Goal: Task Accomplishment & Management: Complete application form

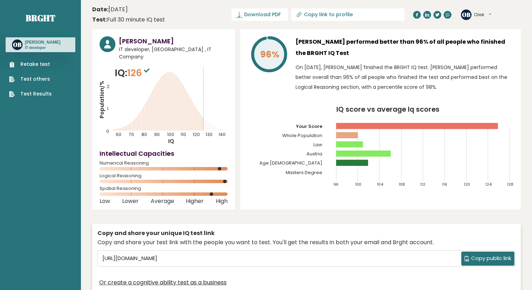
click at [38, 80] on link "Test others" at bounding box center [30, 78] width 43 height 7
click at [486, 14] on button "Olek" at bounding box center [482, 14] width 17 height 7
click at [34, 63] on link "Retake test" at bounding box center [30, 64] width 43 height 7
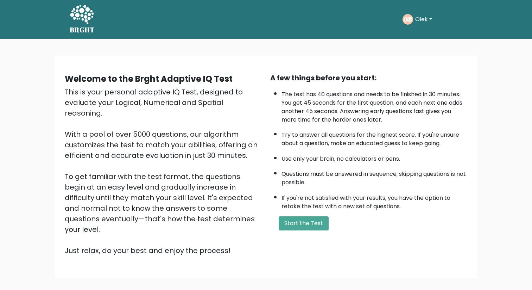
scroll to position [33, 0]
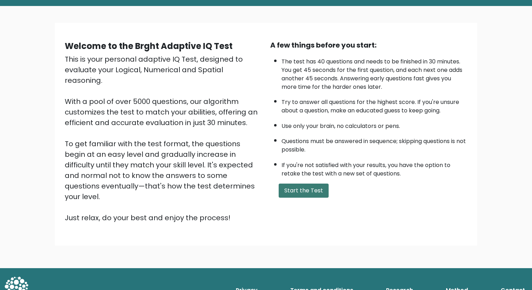
click at [316, 193] on button "Start the Test" at bounding box center [304, 190] width 50 height 14
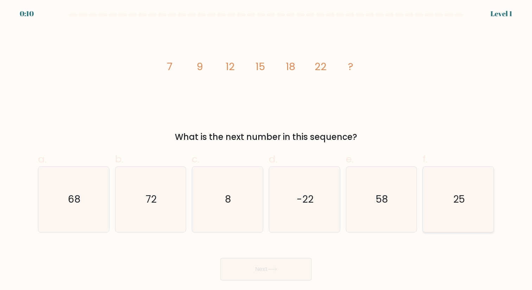
click at [450, 195] on icon "25" at bounding box center [458, 199] width 65 height 65
click at [267, 150] on input "f. 25" at bounding box center [266, 147] width 0 height 5
radio input "true"
click at [270, 270] on icon at bounding box center [273, 269] width 10 height 4
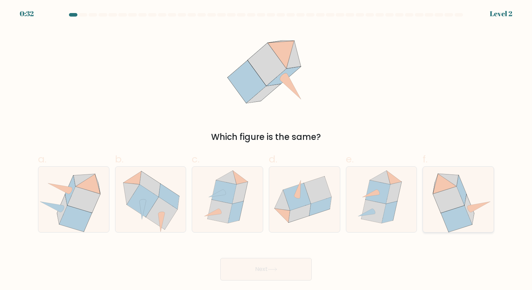
click at [445, 190] on icon at bounding box center [446, 184] width 24 height 20
click at [267, 150] on input "f." at bounding box center [266, 147] width 0 height 5
radio input "true"
click at [272, 269] on icon at bounding box center [273, 269] width 10 height 4
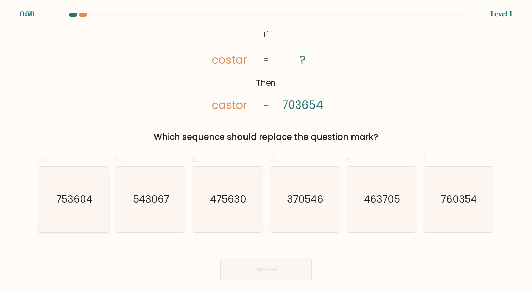
click at [70, 191] on icon "753604" at bounding box center [73, 199] width 65 height 65
click at [266, 150] on input "a. 753604" at bounding box center [266, 147] width 0 height 5
radio input "true"
click at [255, 269] on button "Next" at bounding box center [266, 269] width 92 height 23
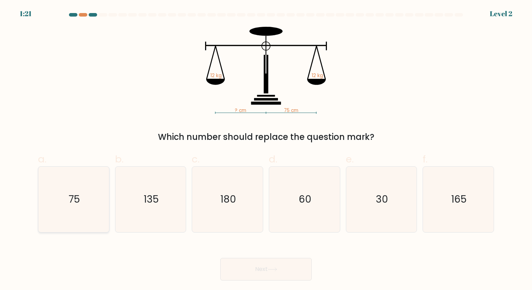
click at [87, 200] on icon "75" at bounding box center [73, 199] width 65 height 65
click at [266, 150] on input "a. 75" at bounding box center [266, 147] width 0 height 5
radio input "true"
click at [274, 270] on icon at bounding box center [273, 269] width 10 height 4
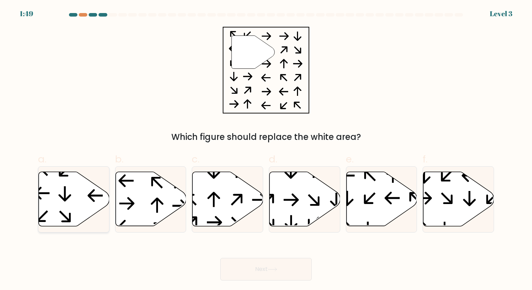
click at [67, 196] on icon at bounding box center [74, 199] width 71 height 54
click at [266, 150] on input "a." at bounding box center [266, 147] width 0 height 5
radio input "true"
click at [260, 266] on button "Next" at bounding box center [266, 269] width 92 height 23
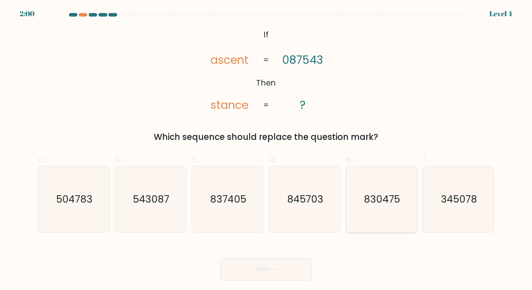
click at [379, 197] on text "830475" at bounding box center [382, 199] width 36 height 14
click at [267, 150] on input "e. 830475" at bounding box center [266, 147] width 0 height 5
radio input "true"
click at [266, 273] on button "Next" at bounding box center [266, 269] width 92 height 23
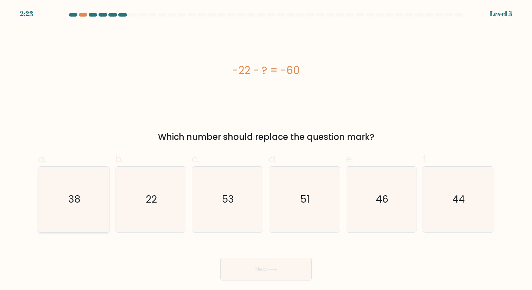
click at [82, 214] on icon "38" at bounding box center [73, 199] width 65 height 65
click at [266, 150] on input "a. 38" at bounding box center [266, 147] width 0 height 5
radio input "true"
click at [249, 269] on button "Next" at bounding box center [266, 269] width 92 height 23
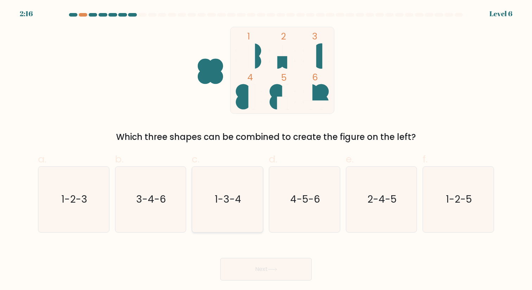
click at [209, 198] on icon "1-3-4" at bounding box center [227, 199] width 65 height 65
click at [266, 150] on input "c. 1-3-4" at bounding box center [266, 147] width 0 height 5
radio input "true"
click at [256, 270] on button "Next" at bounding box center [266, 269] width 92 height 23
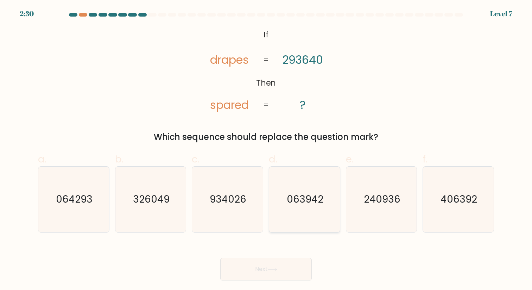
click at [303, 203] on text "063942" at bounding box center [305, 199] width 37 height 14
click at [267, 150] on input "d. 063942" at bounding box center [266, 147] width 0 height 5
radio input "true"
click at [272, 268] on icon at bounding box center [273, 269] width 10 height 4
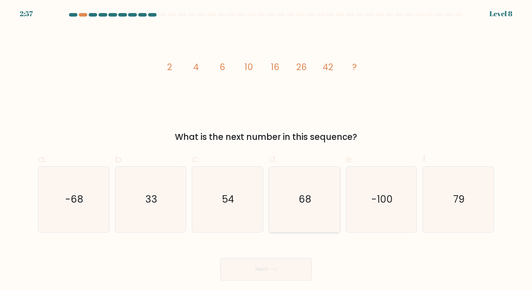
click at [308, 211] on icon "68" at bounding box center [304, 199] width 65 height 65
click at [267, 150] on input "d. 68" at bounding box center [266, 147] width 0 height 5
radio input "true"
click at [275, 267] on icon at bounding box center [273, 269] width 10 height 4
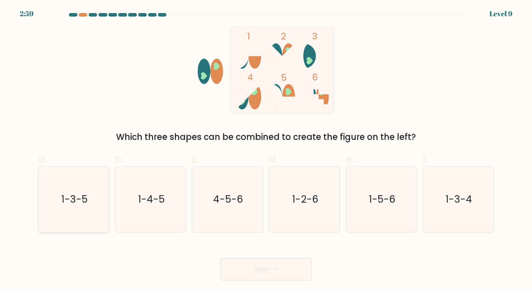
click at [81, 205] on text "1-3-5" at bounding box center [74, 199] width 26 height 14
click at [266, 150] on input "a. 1-3-5" at bounding box center [266, 147] width 0 height 5
radio input "true"
click at [264, 269] on button "Next" at bounding box center [266, 269] width 92 height 23
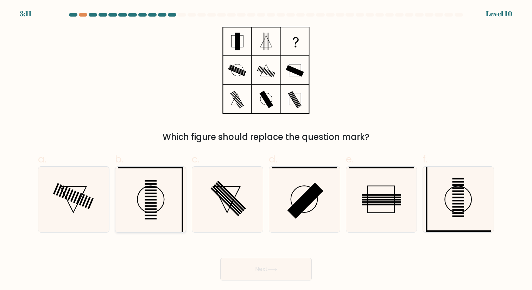
click at [151, 197] on rect at bounding box center [151, 196] width 12 height 1
click at [266, 150] on input "b." at bounding box center [266, 147] width 0 height 5
radio input "true"
click at [256, 268] on button "Next" at bounding box center [266, 269] width 92 height 23
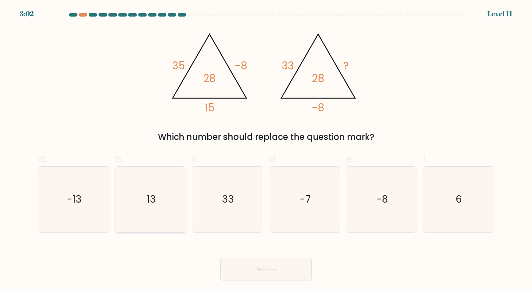
click at [160, 192] on icon "13" at bounding box center [150, 199] width 65 height 65
click at [266, 150] on input "b. 13" at bounding box center [266, 147] width 0 height 5
radio input "true"
click at [251, 268] on button "Next" at bounding box center [266, 269] width 92 height 23
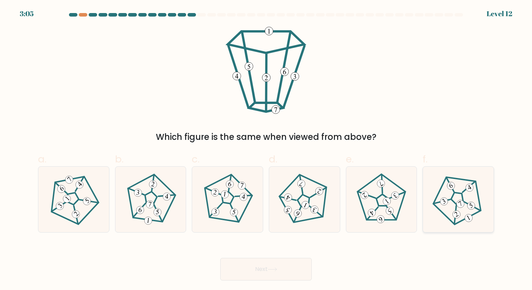
click at [461, 192] on icon at bounding box center [458, 199] width 52 height 52
click at [267, 150] on input "f." at bounding box center [266, 147] width 0 height 5
radio input "true"
click at [275, 273] on button "Next" at bounding box center [266, 269] width 92 height 23
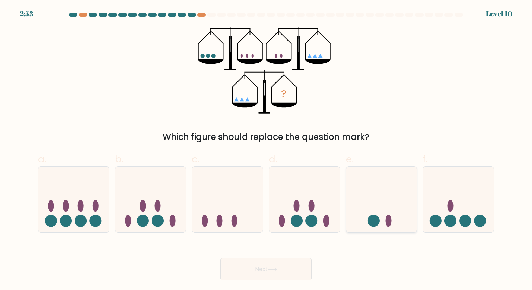
click at [363, 204] on icon at bounding box center [382, 199] width 71 height 58
click at [267, 150] on input "e." at bounding box center [266, 147] width 0 height 5
radio input "true"
click at [276, 262] on button "Next" at bounding box center [266, 269] width 92 height 23
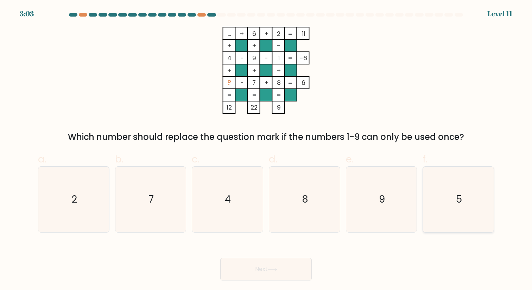
click at [441, 190] on icon "5" at bounding box center [458, 199] width 65 height 65
click at [267, 150] on input "f. 5" at bounding box center [266, 147] width 0 height 5
radio input "true"
click at [272, 273] on button "Next" at bounding box center [266, 269] width 92 height 23
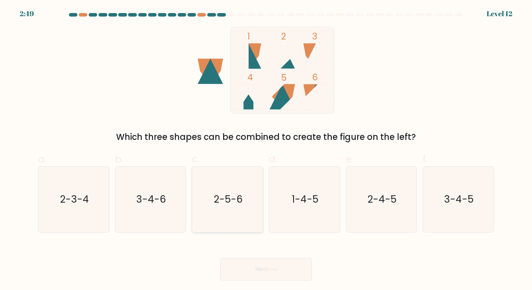
click at [214, 192] on icon "2-5-6" at bounding box center [227, 199] width 65 height 65
click at [266, 150] on input "c. 2-5-6" at bounding box center [266, 147] width 0 height 5
radio input "true"
click at [261, 269] on button "Next" at bounding box center [266, 269] width 92 height 23
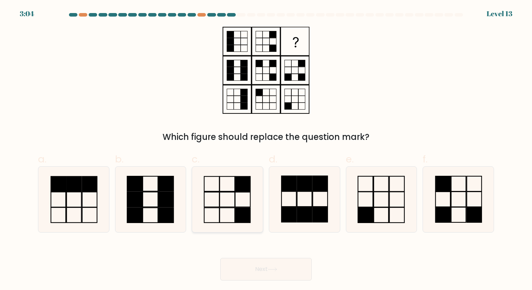
click at [239, 199] on icon at bounding box center [227, 199] width 65 height 65
click at [266, 150] on input "c." at bounding box center [266, 147] width 0 height 5
radio input "true"
click at [262, 266] on button "Next" at bounding box center [266, 269] width 92 height 23
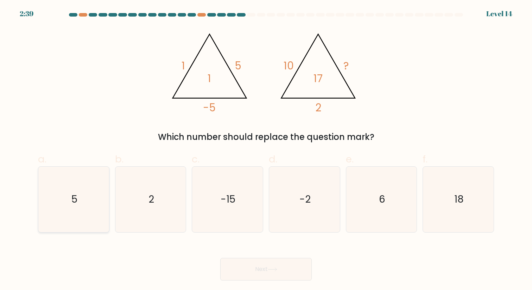
click at [77, 194] on icon "5" at bounding box center [73, 199] width 65 height 65
click at [266, 150] on input "a. 5" at bounding box center [266, 147] width 0 height 5
radio input "true"
click at [278, 267] on button "Next" at bounding box center [266, 269] width 92 height 23
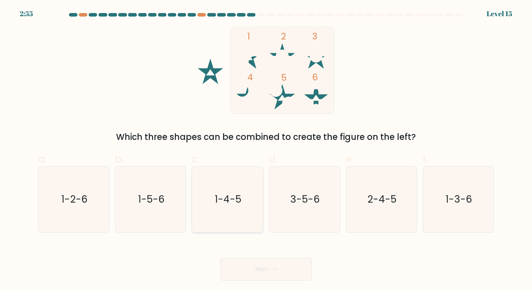
click at [220, 199] on text "1-4-5" at bounding box center [228, 199] width 27 height 14
click at [266, 150] on input "c. 1-4-5" at bounding box center [266, 147] width 0 height 5
radio input "true"
click at [266, 268] on button "Next" at bounding box center [266, 269] width 92 height 23
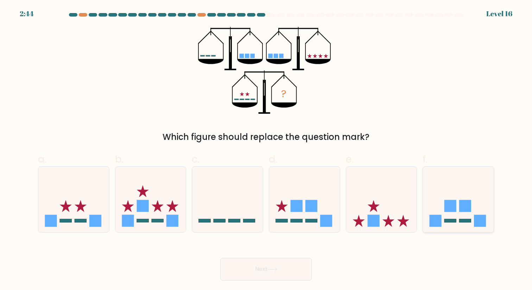
click at [449, 202] on rect at bounding box center [451, 206] width 12 height 12
click at [267, 150] on input "f." at bounding box center [266, 147] width 0 height 5
radio input "true"
click at [296, 272] on button "Next" at bounding box center [266, 269] width 92 height 23
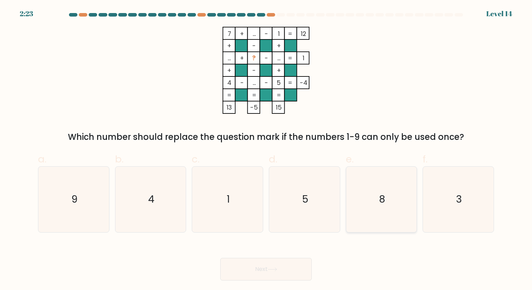
click at [362, 224] on icon "8" at bounding box center [381, 199] width 65 height 65
click at [267, 150] on input "e. 8" at bounding box center [266, 147] width 0 height 5
radio input "true"
click at [289, 267] on button "Next" at bounding box center [266, 269] width 92 height 23
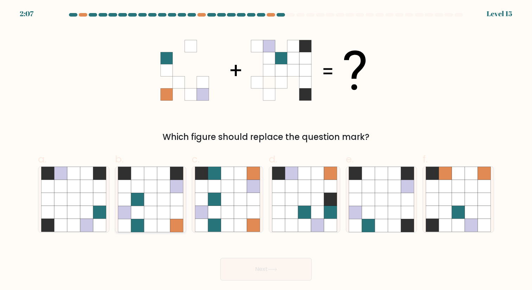
click at [146, 216] on icon at bounding box center [150, 212] width 13 height 13
click at [266, 150] on input "b." at bounding box center [266, 147] width 0 height 5
radio input "true"
click at [250, 260] on button "Next" at bounding box center [266, 269] width 92 height 23
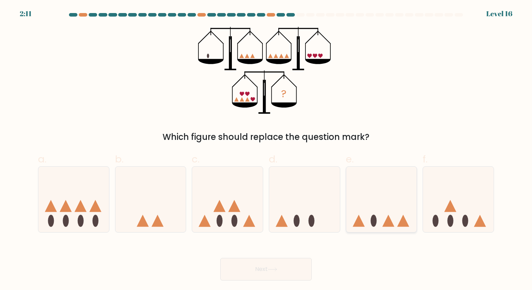
click at [380, 214] on icon at bounding box center [382, 199] width 71 height 58
click at [267, 150] on input "e." at bounding box center [266, 147] width 0 height 5
radio input "true"
click at [273, 263] on button "Next" at bounding box center [266, 269] width 92 height 23
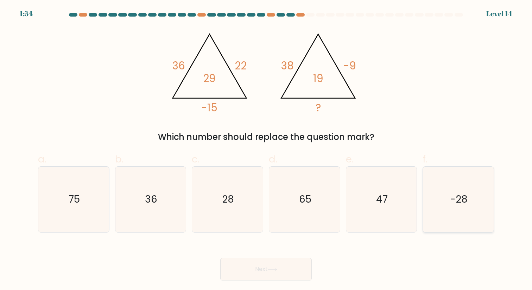
click at [465, 182] on icon "-28" at bounding box center [458, 199] width 65 height 65
click at [267, 150] on input "f. -28" at bounding box center [266, 147] width 0 height 5
radio input "true"
click at [274, 269] on icon at bounding box center [273, 269] width 10 height 4
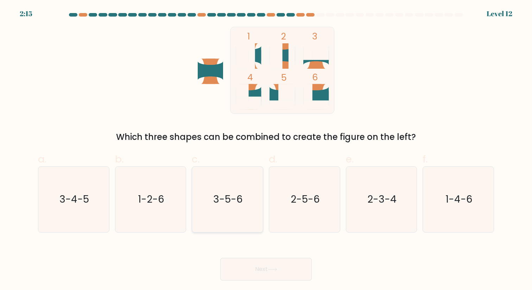
click at [213, 217] on icon "3-5-6" at bounding box center [227, 199] width 65 height 65
click at [266, 150] on input "c. 3-5-6" at bounding box center [266, 147] width 0 height 5
radio input "true"
click at [260, 268] on button "Next" at bounding box center [266, 269] width 92 height 23
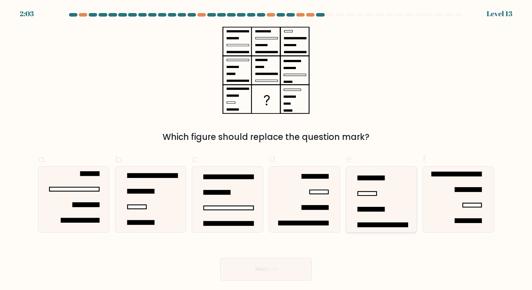
click at [376, 188] on icon at bounding box center [381, 199] width 65 height 65
click at [267, 150] on input "e." at bounding box center [266, 147] width 0 height 5
radio input "true"
click at [276, 269] on icon at bounding box center [273, 269] width 10 height 4
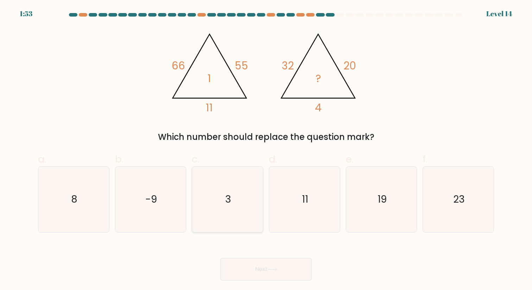
click at [242, 197] on icon "3" at bounding box center [227, 199] width 65 height 65
click at [266, 150] on input "c. 3" at bounding box center [266, 147] width 0 height 5
radio input "true"
click at [266, 270] on button "Next" at bounding box center [266, 269] width 92 height 23
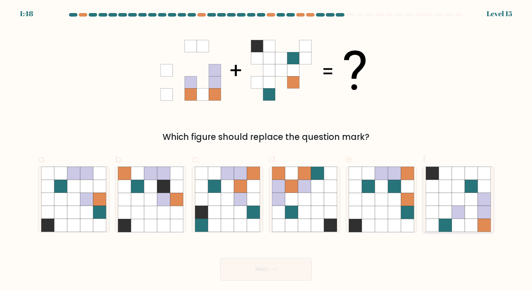
click at [442, 209] on icon at bounding box center [445, 212] width 13 height 13
click at [267, 150] on input "f." at bounding box center [266, 147] width 0 height 5
radio input "true"
click at [262, 270] on button "Next" at bounding box center [266, 269] width 92 height 23
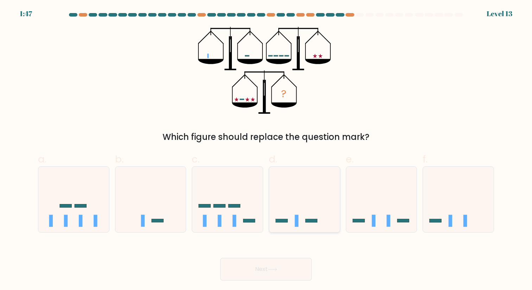
click at [297, 216] on rect at bounding box center [297, 221] width 4 height 12
click at [267, 150] on input "d." at bounding box center [266, 147] width 0 height 5
radio input "true"
click at [269, 267] on button "Next" at bounding box center [266, 269] width 92 height 23
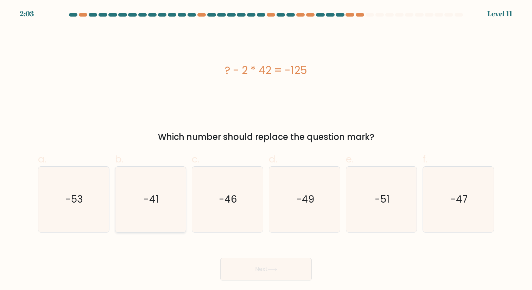
click at [163, 205] on icon "-41" at bounding box center [150, 199] width 65 height 65
click at [266, 150] on input "b. -41" at bounding box center [266, 147] width 0 height 5
radio input "true"
click at [266, 273] on button "Next" at bounding box center [266, 269] width 92 height 23
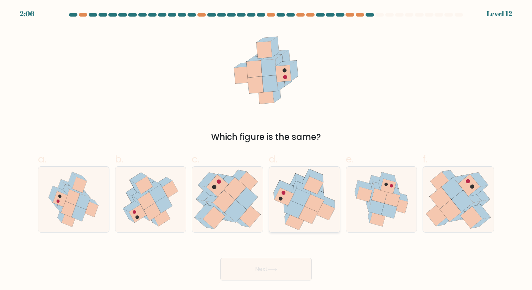
click at [297, 202] on icon at bounding box center [301, 197] width 20 height 18
click at [267, 150] on input "d." at bounding box center [266, 147] width 0 height 5
radio input "true"
click at [263, 269] on button "Next" at bounding box center [266, 269] width 92 height 23
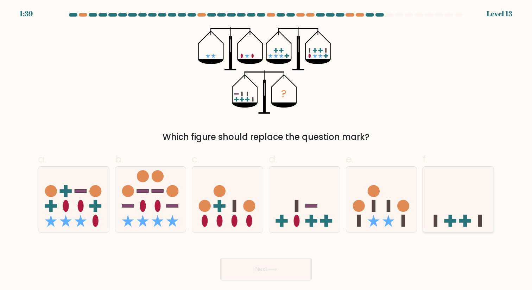
click at [447, 207] on icon at bounding box center [458, 199] width 71 height 58
click at [267, 150] on input "f." at bounding box center [266, 147] width 0 height 5
radio input "true"
click at [265, 269] on button "Next" at bounding box center [266, 269] width 92 height 23
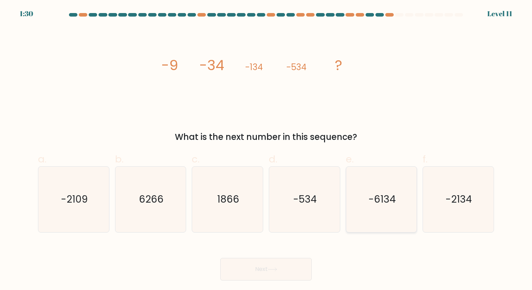
click at [387, 195] on text "-6134" at bounding box center [382, 199] width 27 height 14
click at [267, 150] on input "e. -6134" at bounding box center [266, 147] width 0 height 5
radio input "true"
click at [273, 266] on button "Next" at bounding box center [266, 269] width 92 height 23
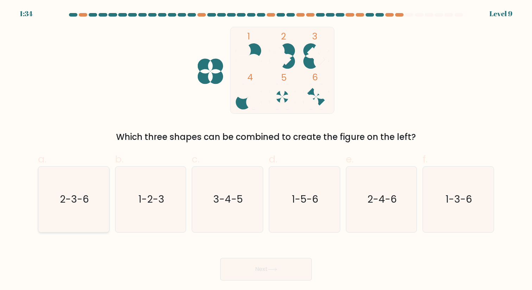
click at [68, 192] on icon "2-3-6" at bounding box center [73, 199] width 65 height 65
click at [266, 150] on input "a. 2-3-6" at bounding box center [266, 147] width 0 height 5
radio input "true"
click at [263, 270] on button "Next" at bounding box center [266, 269] width 92 height 23
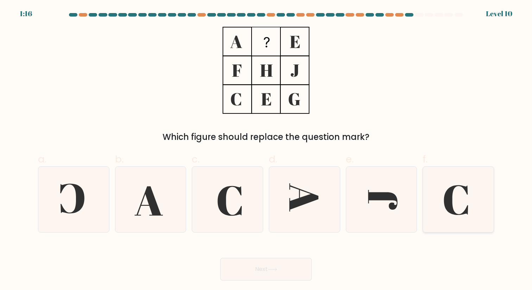
click at [469, 194] on icon at bounding box center [458, 199] width 65 height 65
click at [267, 150] on input "f." at bounding box center [266, 147] width 0 height 5
radio input "true"
click at [288, 274] on button "Next" at bounding box center [266, 269] width 92 height 23
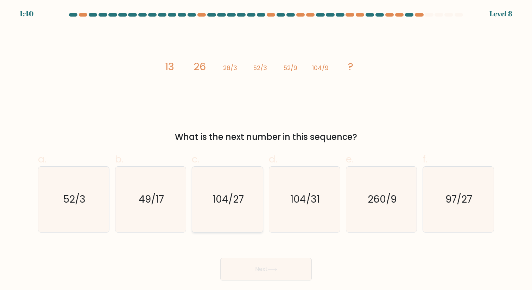
click at [225, 202] on text "104/27" at bounding box center [228, 199] width 31 height 14
click at [266, 150] on input "c. 104/27" at bounding box center [266, 147] width 0 height 5
radio input "true"
click at [273, 265] on button "Next" at bounding box center [266, 269] width 92 height 23
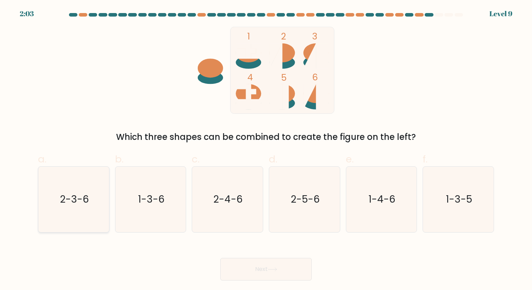
click at [80, 193] on text "2-3-6" at bounding box center [74, 199] width 29 height 14
click at [266, 150] on input "a. 2-3-6" at bounding box center [266, 147] width 0 height 5
radio input "true"
click at [250, 267] on button "Next" at bounding box center [266, 269] width 92 height 23
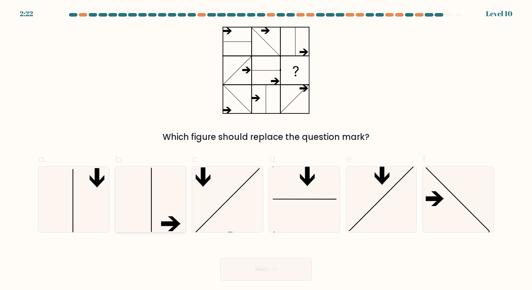
click at [157, 206] on icon at bounding box center [150, 199] width 65 height 65
click at [266, 150] on input "b." at bounding box center [266, 147] width 0 height 5
radio input "true"
click at [249, 262] on button "Next" at bounding box center [266, 269] width 92 height 23
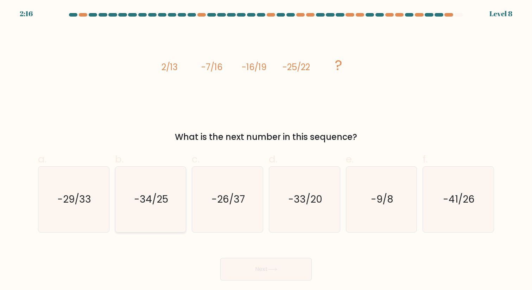
click at [142, 194] on text "-34/25" at bounding box center [151, 199] width 34 height 14
click at [266, 150] on input "b. -34/25" at bounding box center [266, 147] width 0 height 5
radio input "true"
click at [261, 264] on button "Next" at bounding box center [266, 269] width 92 height 23
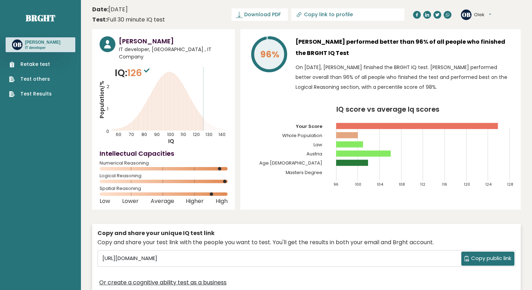
click at [41, 96] on link "Test Results" at bounding box center [30, 93] width 43 height 7
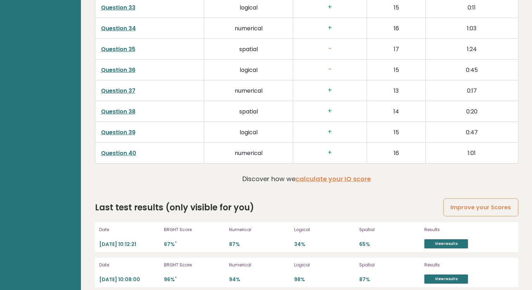
scroll to position [1815, 0]
click at [433, 239] on link "View results" at bounding box center [447, 243] width 44 height 9
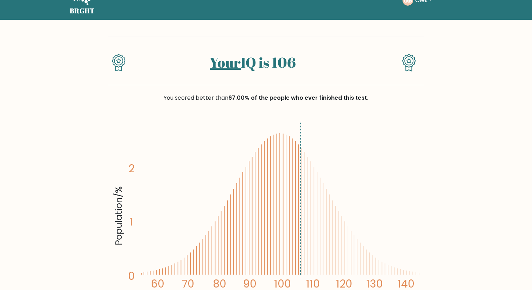
scroll to position [30, 0]
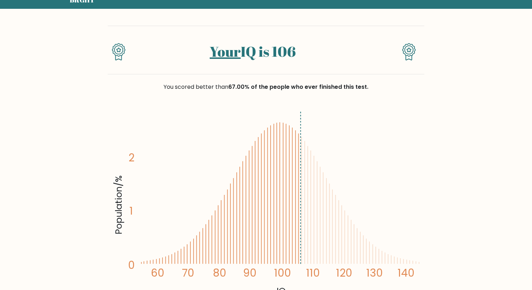
drag, startPoint x: 299, startPoint y: 57, endPoint x: 224, endPoint y: 56, distance: 75.4
click at [224, 56] on h1 "Your IQ is 106" at bounding box center [252, 51] width 229 height 17
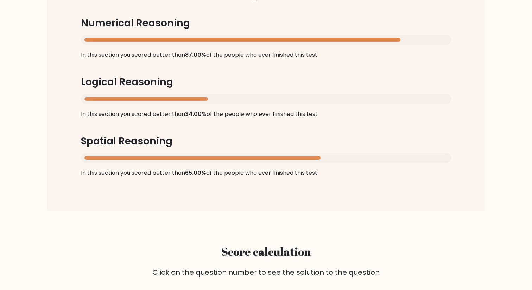
scroll to position [715, 0]
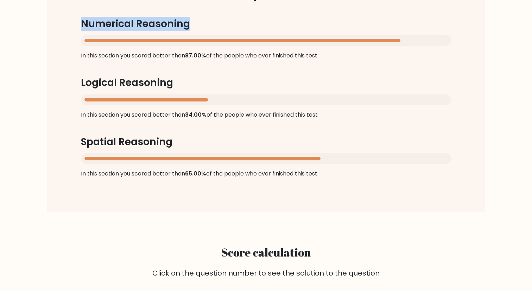
drag, startPoint x: 77, startPoint y: 25, endPoint x: 216, endPoint y: 25, distance: 139.5
click at [216, 25] on div "Score per section Numerical Reasoning In this section you scored better than 87…" at bounding box center [266, 82] width 405 height 224
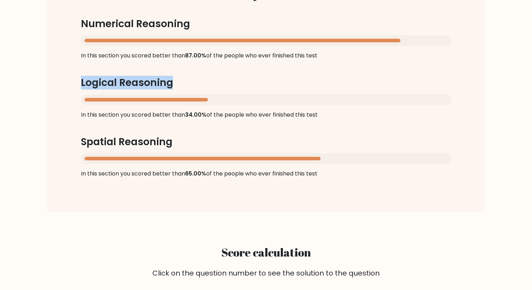
drag, startPoint x: 80, startPoint y: 80, endPoint x: 196, endPoint y: 87, distance: 116.5
click at [196, 87] on div "Score per section Numerical Reasoning In this section you scored better than 87…" at bounding box center [266, 82] width 405 height 224
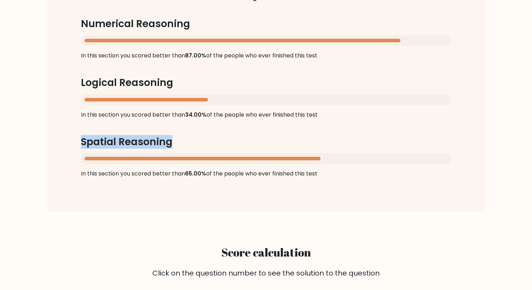
drag, startPoint x: 71, startPoint y: 140, endPoint x: 186, endPoint y: 140, distance: 114.5
click at [186, 140] on div "Score per section Numerical Reasoning In this section you scored better than 87…" at bounding box center [266, 82] width 405 height 224
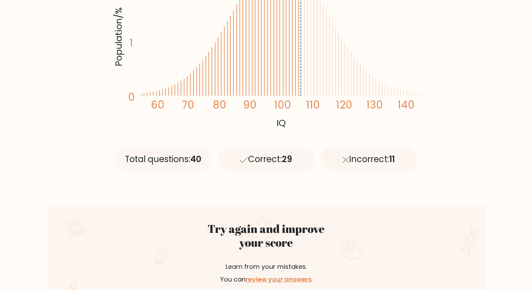
scroll to position [0, 0]
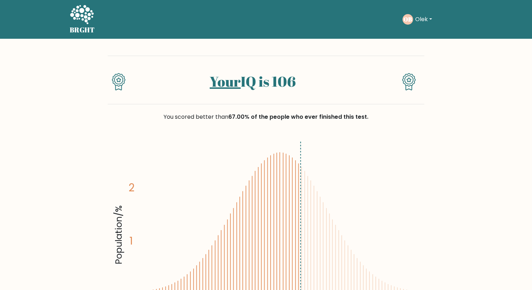
click at [81, 24] on icon at bounding box center [82, 15] width 24 height 21
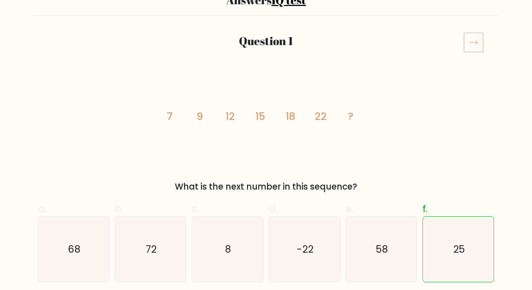
scroll to position [47, 0]
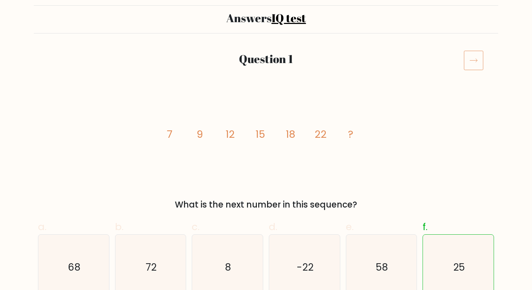
click at [473, 61] on icon at bounding box center [474, 60] width 20 height 20
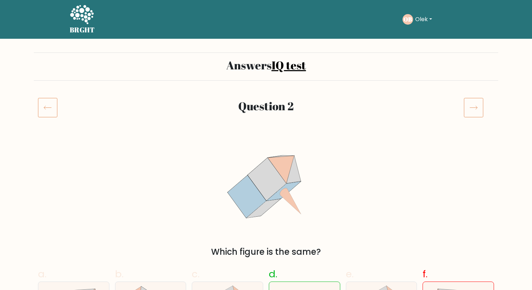
click at [471, 107] on icon at bounding box center [473, 108] width 7 height 4
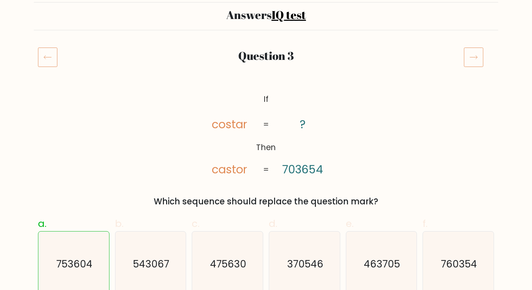
scroll to position [17, 0]
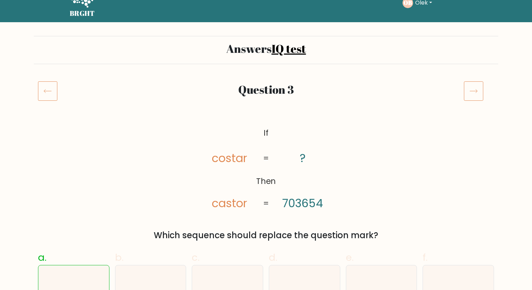
click at [472, 94] on icon at bounding box center [474, 91] width 20 height 20
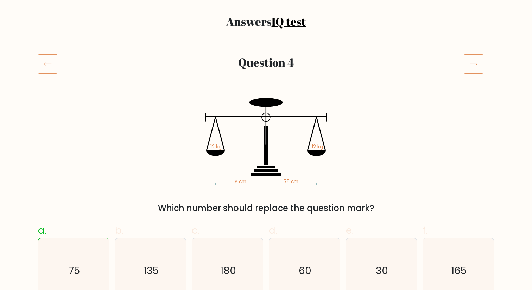
scroll to position [31, 0]
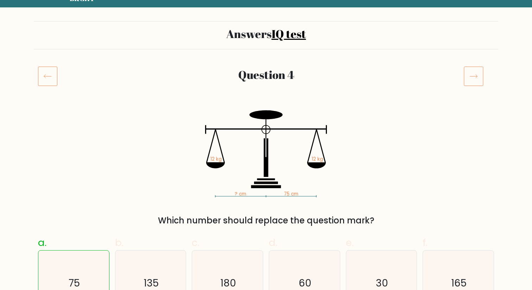
click at [467, 77] on icon at bounding box center [474, 76] width 20 height 20
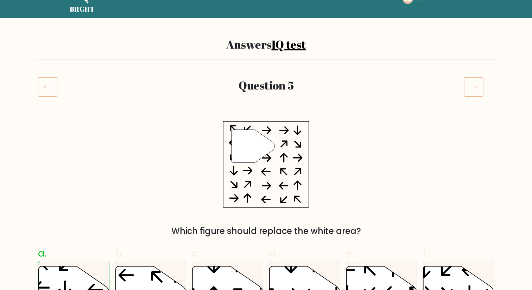
scroll to position [21, 0]
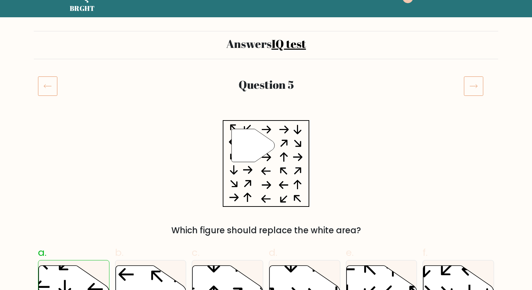
click at [473, 85] on icon at bounding box center [474, 86] width 20 height 20
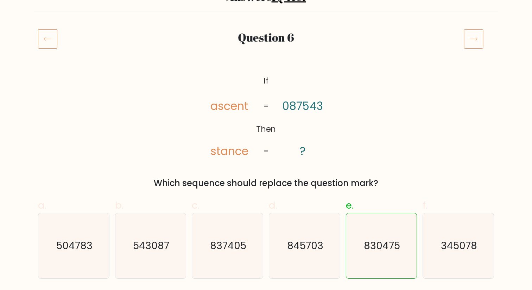
scroll to position [74, 0]
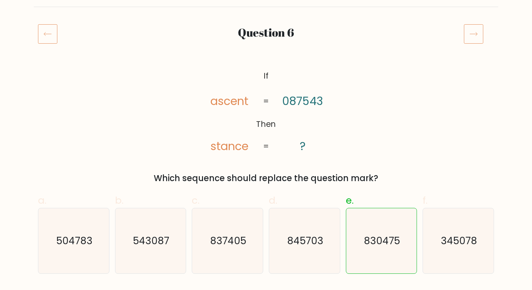
click at [468, 30] on icon at bounding box center [474, 34] width 20 height 20
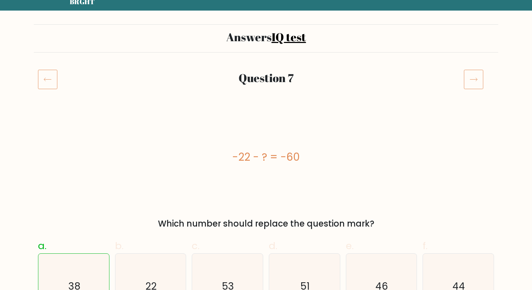
scroll to position [26, 0]
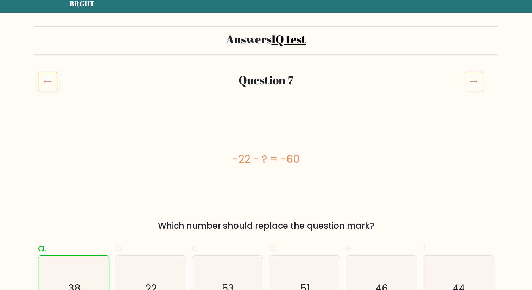
click at [479, 80] on icon at bounding box center [474, 81] width 20 height 20
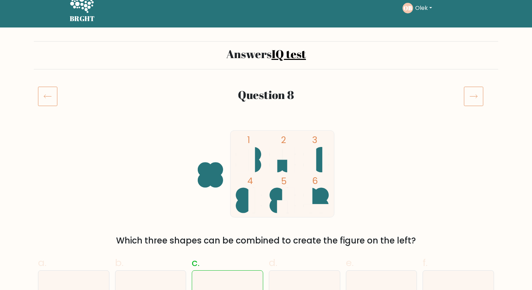
scroll to position [8, 0]
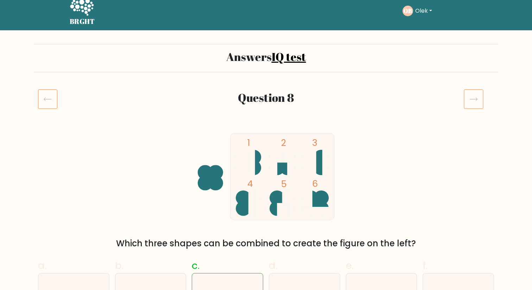
click at [466, 105] on icon at bounding box center [474, 99] width 20 height 20
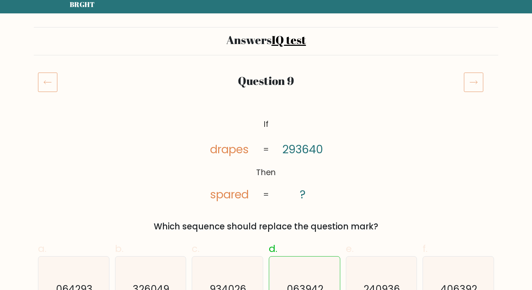
scroll to position [23, 0]
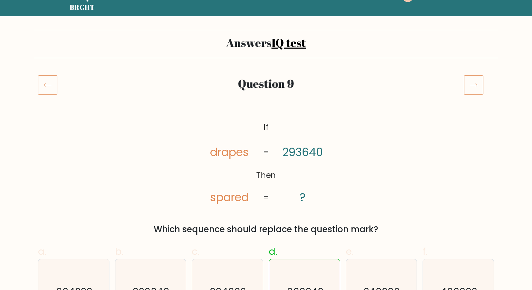
click at [472, 79] on icon at bounding box center [474, 85] width 20 height 20
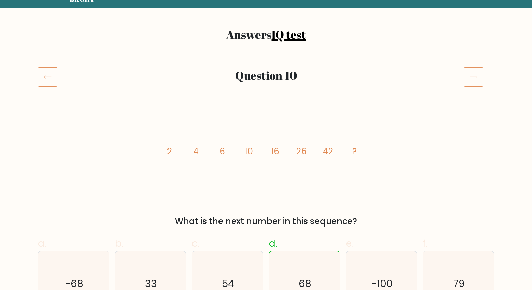
scroll to position [27, 0]
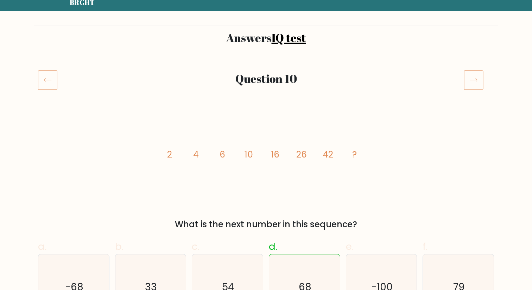
click at [477, 78] on icon at bounding box center [474, 80] width 20 height 20
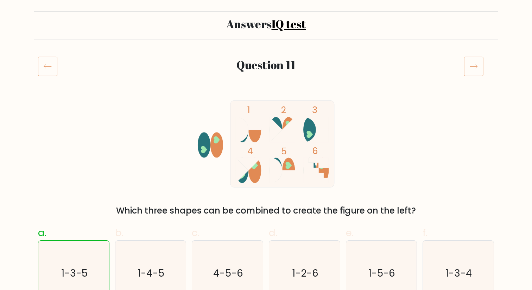
scroll to position [39, 0]
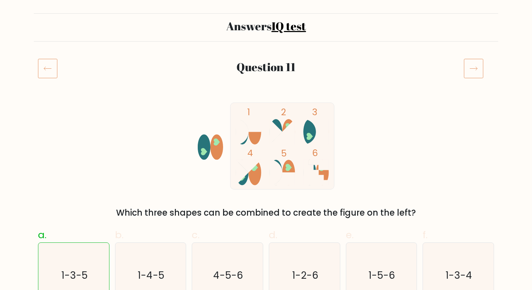
click at [477, 63] on icon at bounding box center [474, 68] width 20 height 20
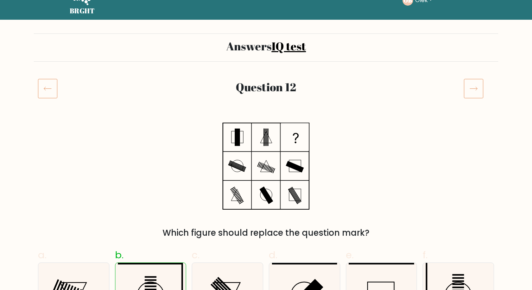
scroll to position [20, 0]
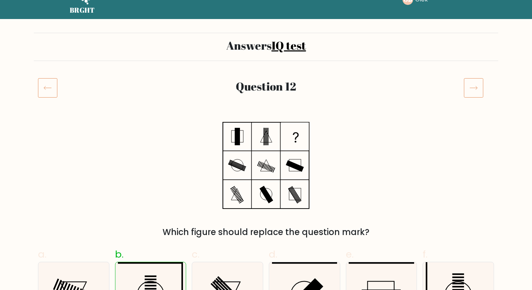
click at [481, 81] on icon at bounding box center [474, 88] width 20 height 20
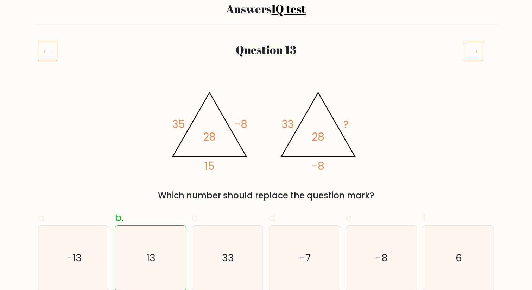
scroll to position [53, 0]
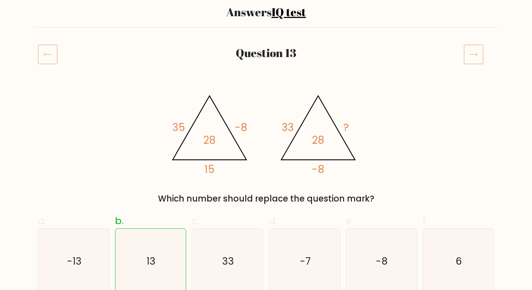
click at [468, 51] on icon at bounding box center [474, 54] width 20 height 20
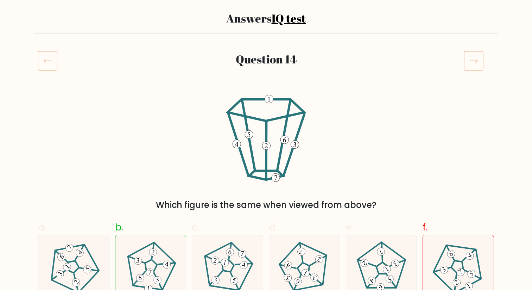
scroll to position [47, 0]
click at [477, 63] on icon at bounding box center [474, 60] width 20 height 20
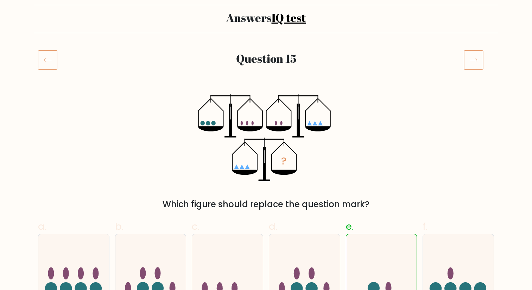
scroll to position [44, 0]
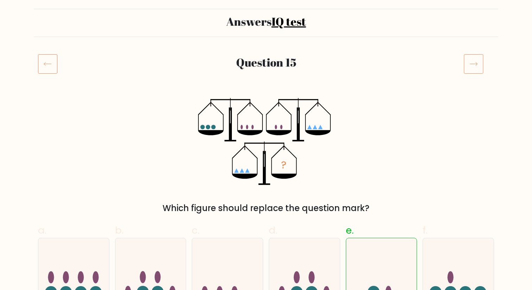
click at [475, 67] on icon at bounding box center [474, 64] width 20 height 20
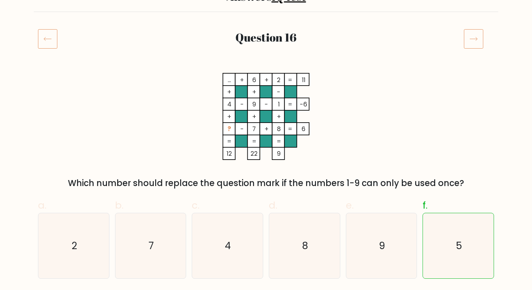
scroll to position [37, 0]
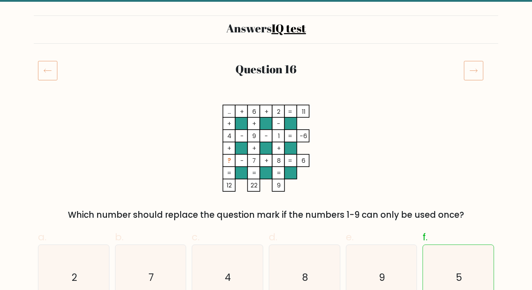
click at [475, 72] on icon at bounding box center [474, 71] width 20 height 20
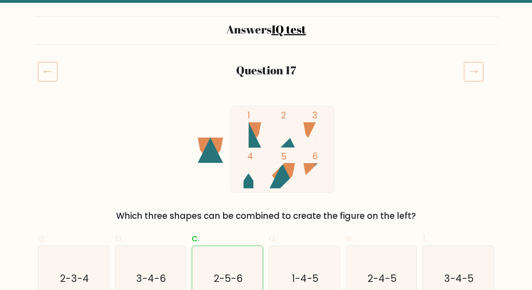
scroll to position [34, 0]
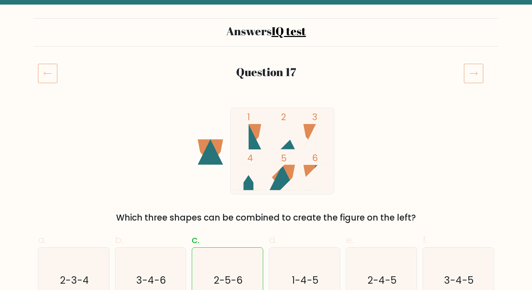
click at [474, 78] on icon at bounding box center [474, 73] width 20 height 20
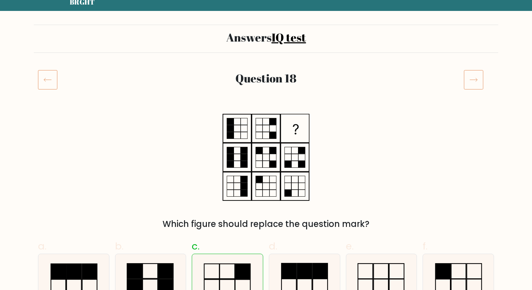
scroll to position [24, 0]
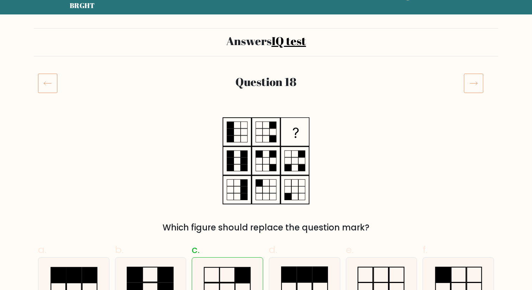
click at [476, 81] on icon at bounding box center [474, 83] width 20 height 20
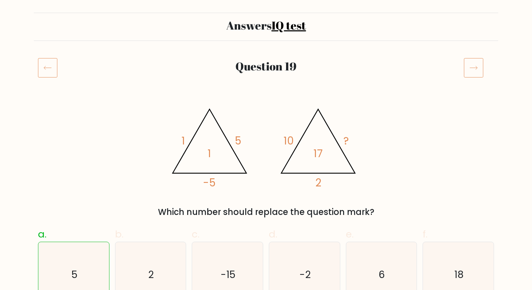
scroll to position [19, 0]
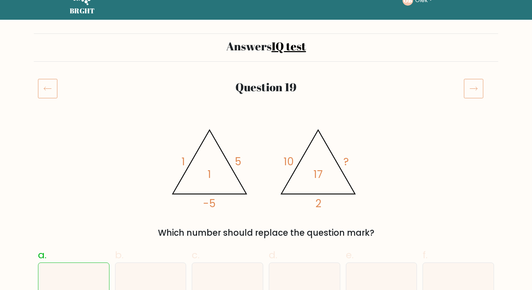
click at [479, 88] on icon at bounding box center [474, 89] width 20 height 20
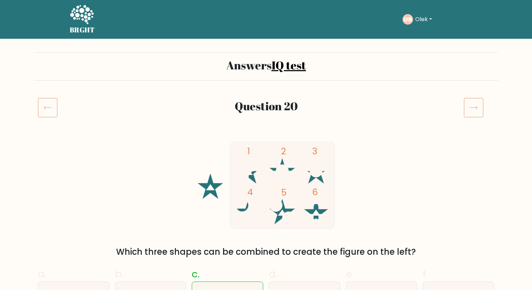
click at [470, 114] on icon at bounding box center [474, 108] width 20 height 20
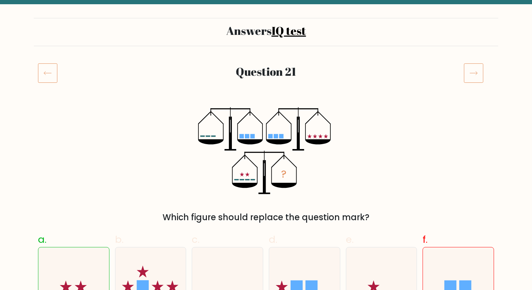
scroll to position [33, 0]
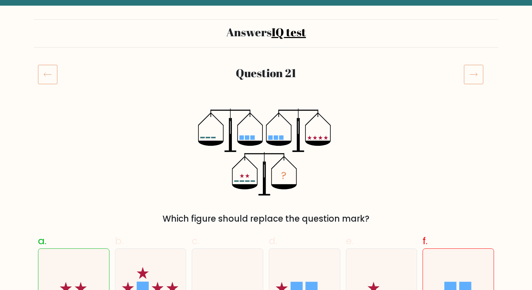
click at [469, 79] on icon at bounding box center [474, 74] width 20 height 20
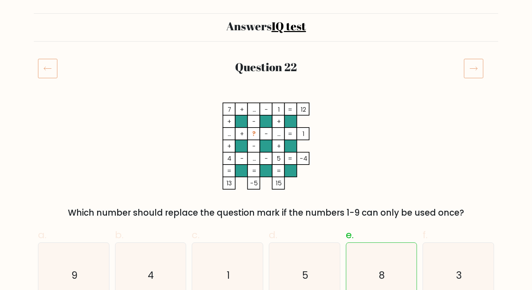
scroll to position [37, 0]
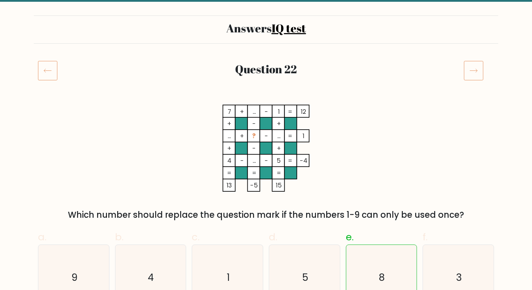
click at [476, 79] on icon at bounding box center [474, 71] width 20 height 20
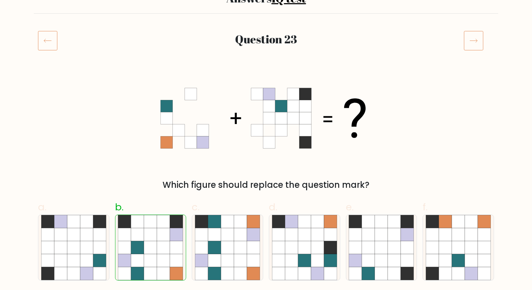
scroll to position [19, 0]
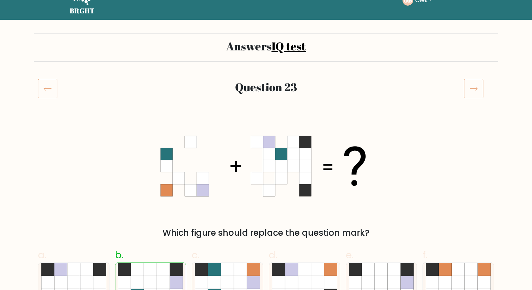
click at [475, 87] on icon at bounding box center [474, 89] width 20 height 20
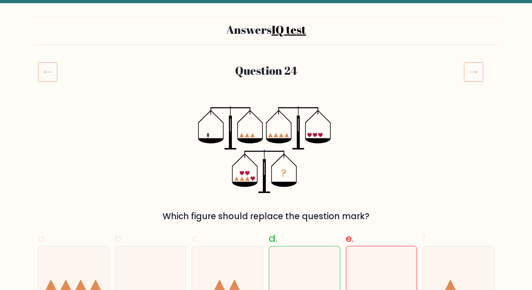
scroll to position [11, 0]
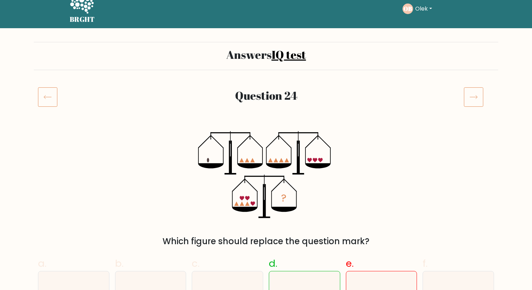
click at [472, 98] on icon at bounding box center [474, 97] width 20 height 20
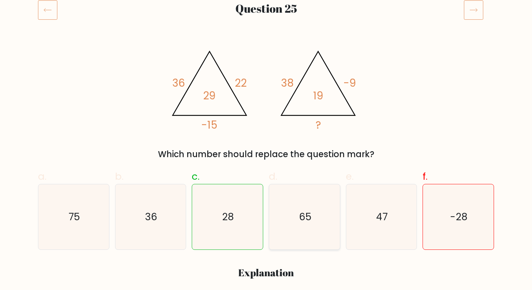
scroll to position [57, 0]
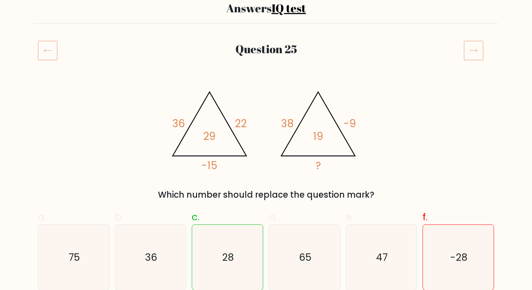
click at [479, 50] on icon at bounding box center [474, 50] width 20 height 20
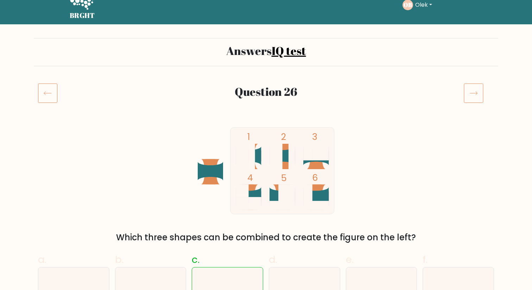
scroll to position [13, 0]
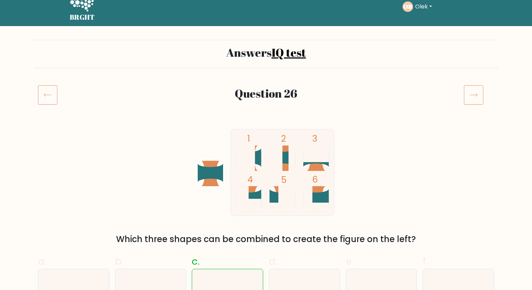
click at [471, 91] on icon at bounding box center [474, 95] width 20 height 20
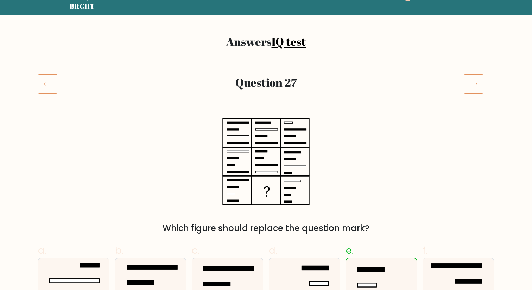
scroll to position [20, 0]
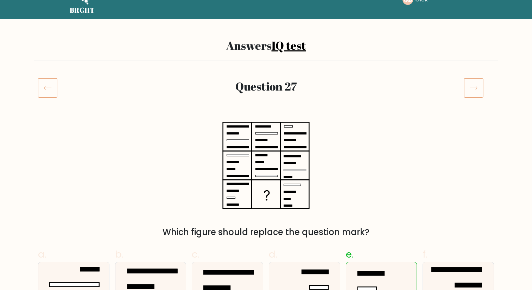
click at [474, 89] on icon at bounding box center [474, 88] width 20 height 20
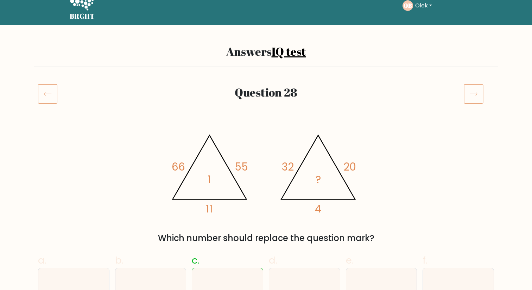
scroll to position [12, 0]
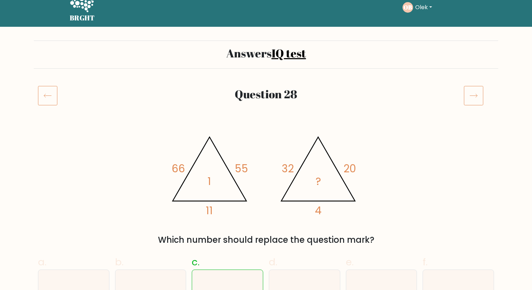
click at [467, 101] on icon at bounding box center [474, 96] width 20 height 20
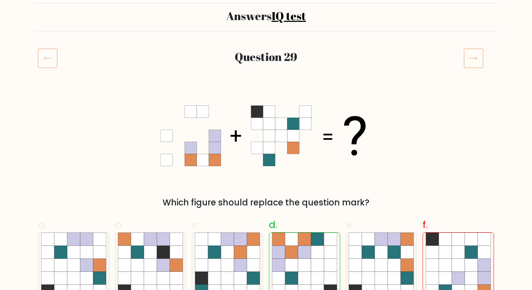
scroll to position [49, 0]
click at [470, 57] on icon at bounding box center [474, 59] width 20 height 20
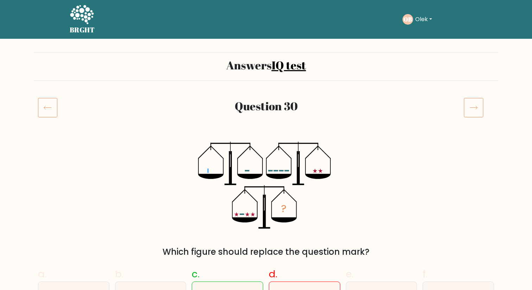
click at [475, 109] on icon at bounding box center [474, 108] width 20 height 20
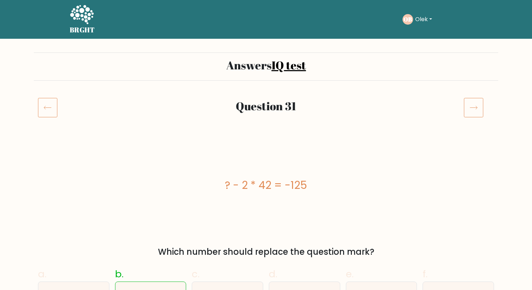
click at [472, 110] on icon at bounding box center [474, 108] width 20 height 20
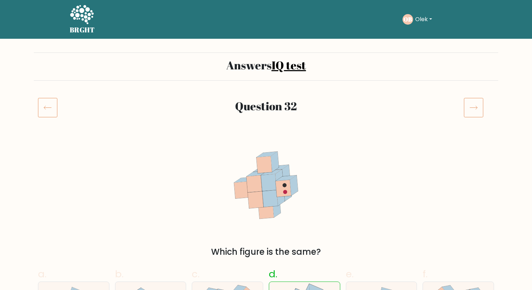
click at [476, 110] on icon at bounding box center [474, 108] width 20 height 20
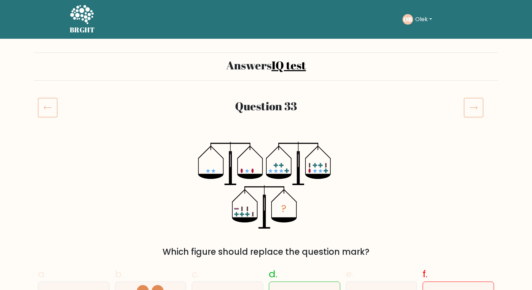
click at [472, 111] on icon at bounding box center [474, 108] width 20 height 20
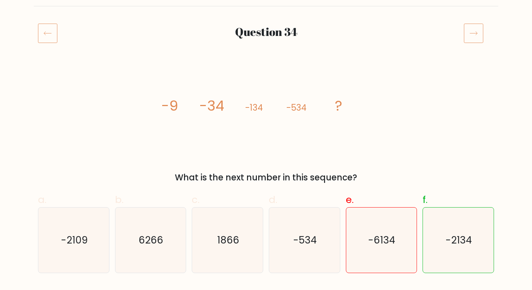
scroll to position [77, 0]
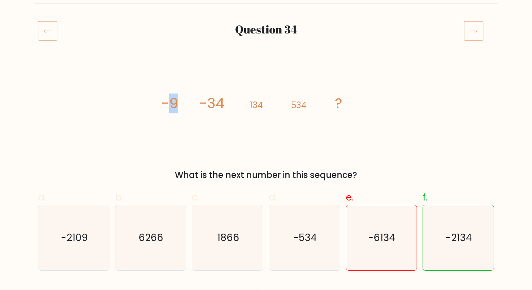
drag, startPoint x: 170, startPoint y: 102, endPoint x: 187, endPoint y: 102, distance: 16.2
click at [187, 102] on icon "image/svg+xml -9 -34 -134 -534 ?" at bounding box center [266, 108] width 211 height 87
click at [167, 103] on tspan "-9" at bounding box center [170, 104] width 17 height 20
drag, startPoint x: 167, startPoint y: 105, endPoint x: 196, endPoint y: 105, distance: 28.9
click at [196, 105] on icon "image/svg+xml -9 -34 -134 -534 ?" at bounding box center [266, 108] width 211 height 87
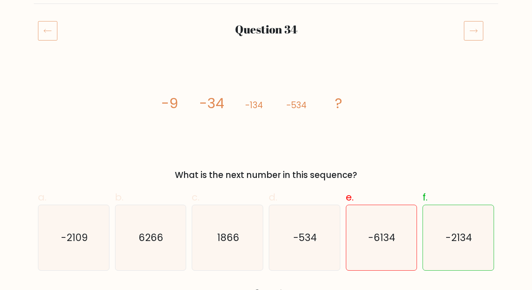
click at [163, 106] on tspan "-9" at bounding box center [170, 104] width 17 height 20
drag, startPoint x: 159, startPoint y: 104, endPoint x: 213, endPoint y: 105, distance: 53.9
click at [213, 105] on div "image/svg+xml -9 -34 -134 -534 ? What is the next number in this sequence?" at bounding box center [266, 123] width 465 height 117
click at [213, 105] on tspan "-34" at bounding box center [212, 104] width 25 height 20
drag, startPoint x: 143, startPoint y: 105, endPoint x: 322, endPoint y: 117, distance: 179.0
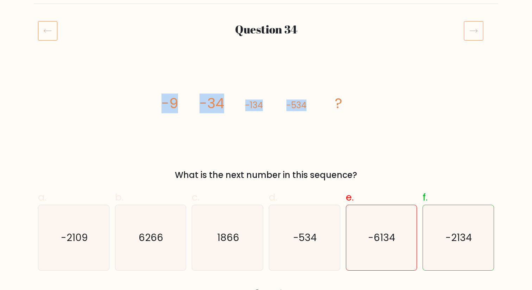
click at [322, 117] on div "image/svg+xml -9 -34 -134 -534 ? What is the next number in this sequence?" at bounding box center [266, 123] width 465 height 117
click at [293, 109] on tspan "-534" at bounding box center [297, 106] width 20 height 12
drag, startPoint x: 170, startPoint y: 98, endPoint x: 178, endPoint y: 98, distance: 8.5
click at [178, 98] on icon "image/svg+xml -9 -34 -134 -534 ?" at bounding box center [266, 108] width 211 height 87
drag, startPoint x: 201, startPoint y: 98, endPoint x: 239, endPoint y: 100, distance: 38.4
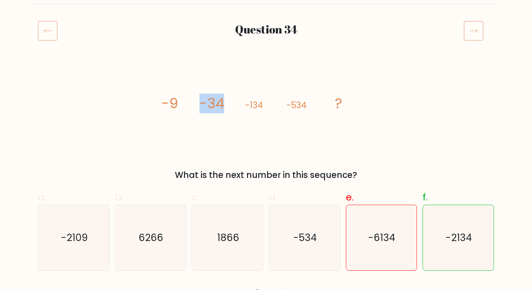
click at [240, 100] on icon "image/svg+xml -9 -34 -134 -534 ?" at bounding box center [266, 108] width 211 height 87
drag, startPoint x: 245, startPoint y: 105, endPoint x: 277, endPoint y: 105, distance: 31.3
click at [277, 105] on icon "image/svg+xml -9 -34 -134 -534 ?" at bounding box center [266, 108] width 211 height 87
drag, startPoint x: 287, startPoint y: 106, endPoint x: 315, endPoint y: 108, distance: 28.3
click at [315, 108] on icon "image/svg+xml -9 -34 -134 -534 ?" at bounding box center [266, 108] width 211 height 87
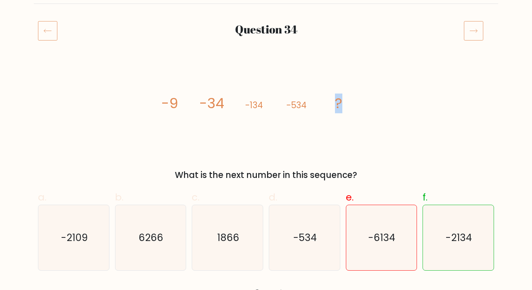
drag, startPoint x: 330, startPoint y: 109, endPoint x: 356, endPoint y: 109, distance: 26.4
click at [356, 109] on icon "image/svg+xml -9 -34 -134 -534 ?" at bounding box center [266, 108] width 211 height 87
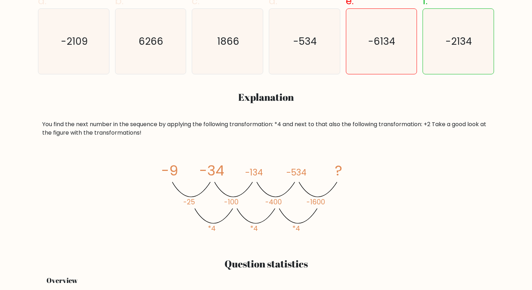
scroll to position [282, 0]
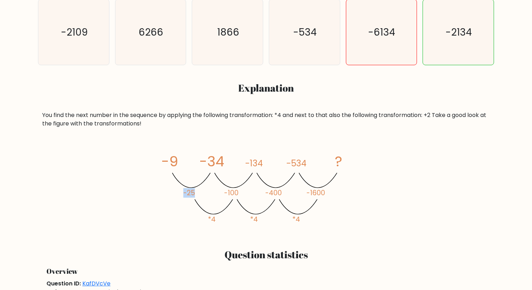
drag, startPoint x: 181, startPoint y: 192, endPoint x: 201, endPoint y: 193, distance: 20.1
click at [201, 193] on icon "image/svg+xml -9 -34 -134 -534 ? -25 -100 -400 -1600 *4 *4 *4" at bounding box center [266, 188] width 211 height 87
drag, startPoint x: 224, startPoint y: 189, endPoint x: 247, endPoint y: 189, distance: 22.2
click at [247, 189] on icon "image/svg+xml -9 -34 -134 -534 ? -25 -100 -400 -1600 *4 *4 *4" at bounding box center [266, 188] width 211 height 87
drag, startPoint x: 266, startPoint y: 190, endPoint x: 285, endPoint y: 190, distance: 19.0
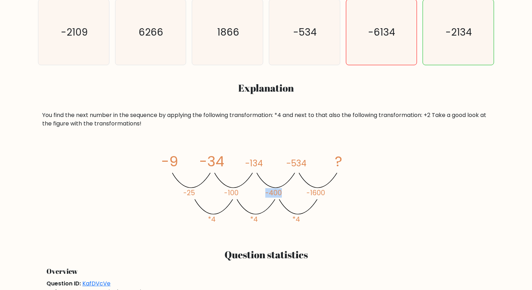
click at [285, 190] on icon "image/svg+xml -9 -34 -134 -534 ? -25 -100 -400 -1600 *4 *4 *4" at bounding box center [266, 188] width 211 height 87
drag, startPoint x: 293, startPoint y: 219, endPoint x: 309, endPoint y: 219, distance: 15.8
click at [309, 219] on icon "image/svg+xml -9 -34 -134 -534 ? -25 -100 -400 -1600 *4 *4 *4" at bounding box center [266, 188] width 211 height 87
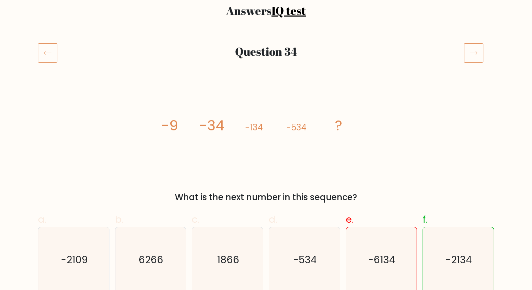
scroll to position [0, 0]
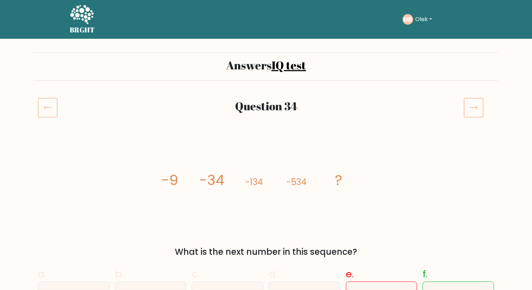
click at [472, 110] on icon at bounding box center [474, 108] width 20 height 20
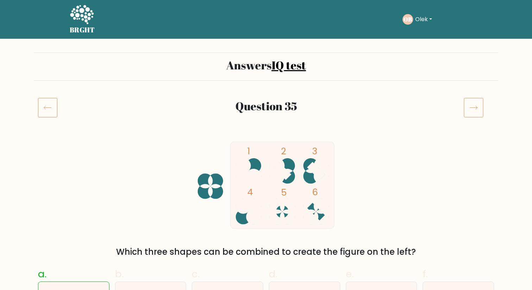
click at [474, 104] on icon at bounding box center [474, 108] width 20 height 20
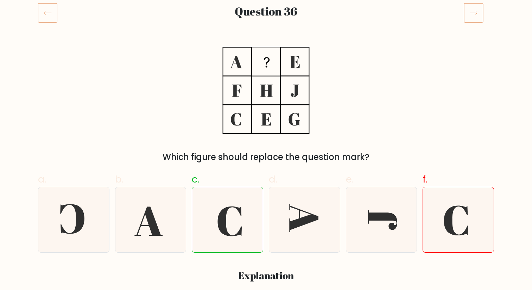
scroll to position [95, 0]
click at [478, 15] on icon at bounding box center [474, 12] width 20 height 20
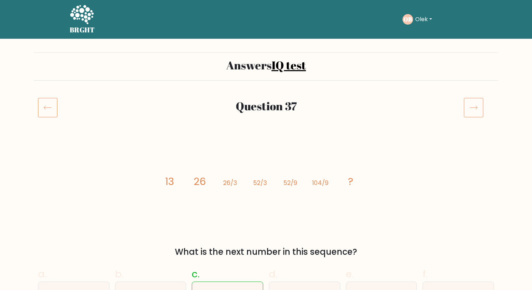
click at [52, 104] on icon at bounding box center [47, 108] width 19 height 20
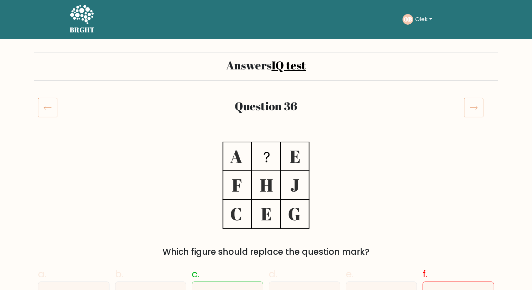
click at [479, 107] on icon at bounding box center [474, 108] width 20 height 20
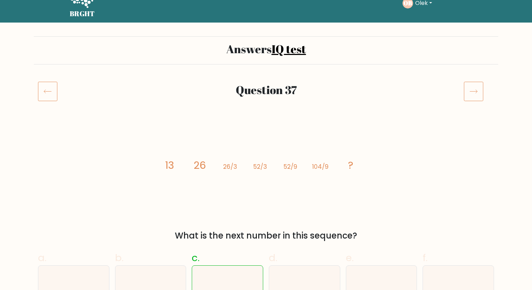
scroll to position [11, 0]
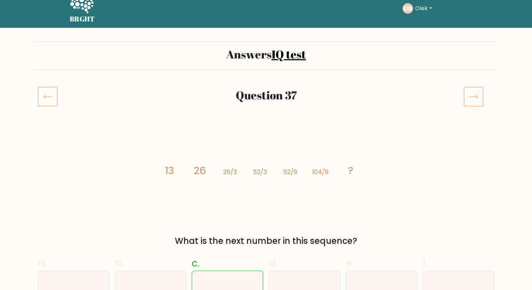
click at [472, 95] on icon at bounding box center [474, 97] width 20 height 20
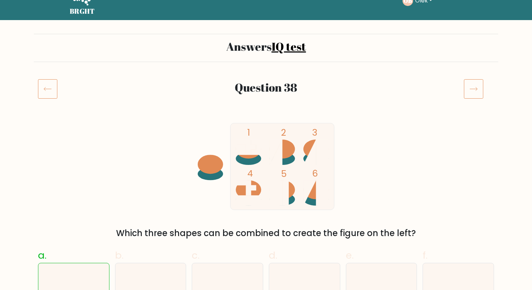
scroll to position [15, 0]
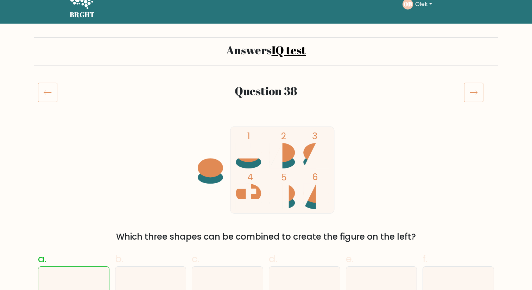
click at [476, 85] on icon at bounding box center [474, 92] width 20 height 20
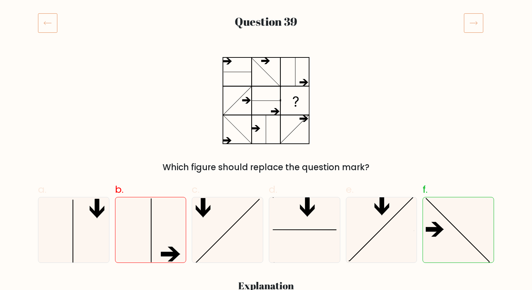
scroll to position [84, 0]
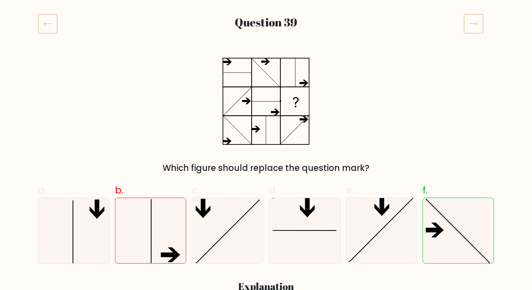
click at [473, 23] on icon at bounding box center [474, 24] width 20 height 20
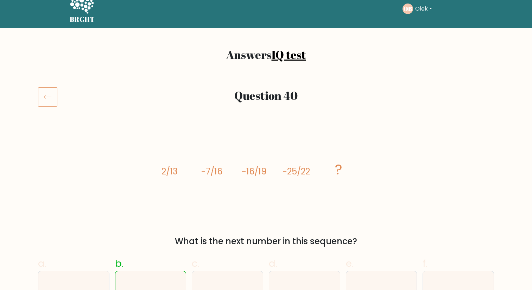
scroll to position [8, 0]
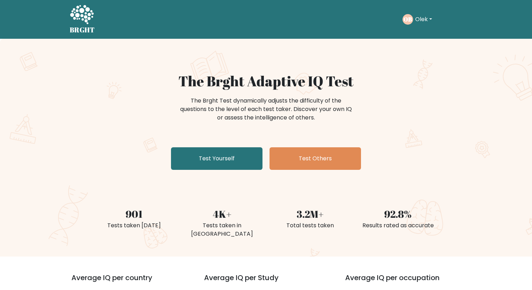
click at [428, 21] on button "Olek" at bounding box center [423, 19] width 21 height 9
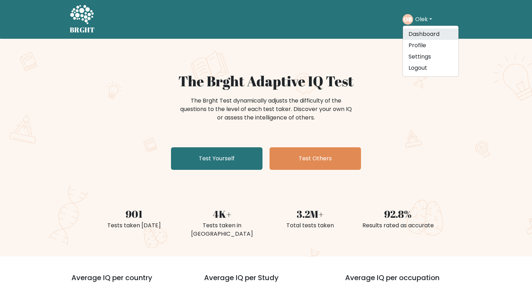
click at [423, 37] on link "Dashboard" at bounding box center [431, 34] width 56 height 11
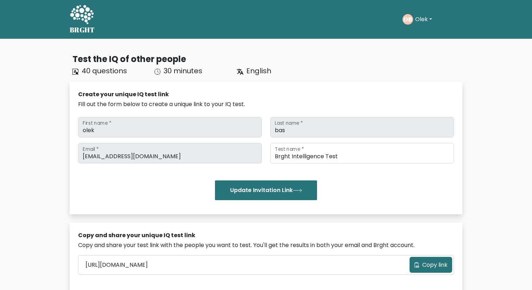
click at [428, 17] on button "Olek" at bounding box center [423, 19] width 21 height 9
click at [421, 46] on link "Profile" at bounding box center [431, 45] width 56 height 11
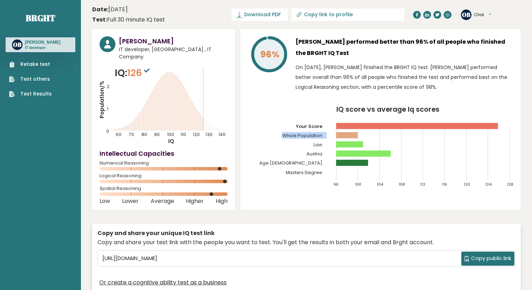
drag, startPoint x: 280, startPoint y: 135, endPoint x: 326, endPoint y: 138, distance: 46.9
click at [326, 138] on icon "IQ score vs average Iq scores 96 100 104 108 112 116 120 124 128 Your Score Who…" at bounding box center [381, 149] width 266 height 87
drag, startPoint x: 304, startPoint y: 144, endPoint x: 319, endPoint y: 145, distance: 15.2
click at [319, 145] on icon "IQ score vs average Iq scores 96 100 104 108 112 116 120 124 128 Your Score Who…" at bounding box center [381, 149] width 266 height 87
click at [319, 145] on tspan "Law" at bounding box center [318, 144] width 9 height 7
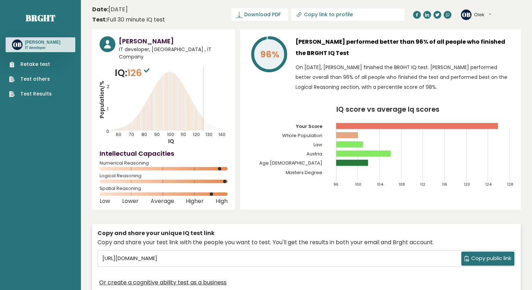
click at [296, 94] on div "Olek Bas performed better than 96% of all people who finished the BRGHT IQ Test…" at bounding box center [405, 65] width 218 height 59
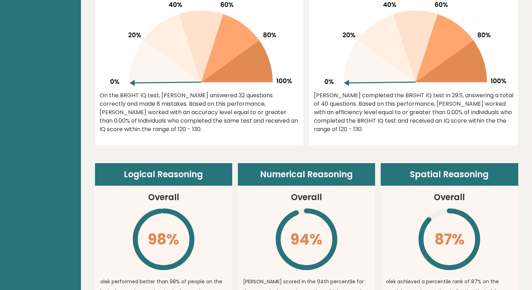
scroll to position [362, 0]
